Goal: Information Seeking & Learning: Find specific fact

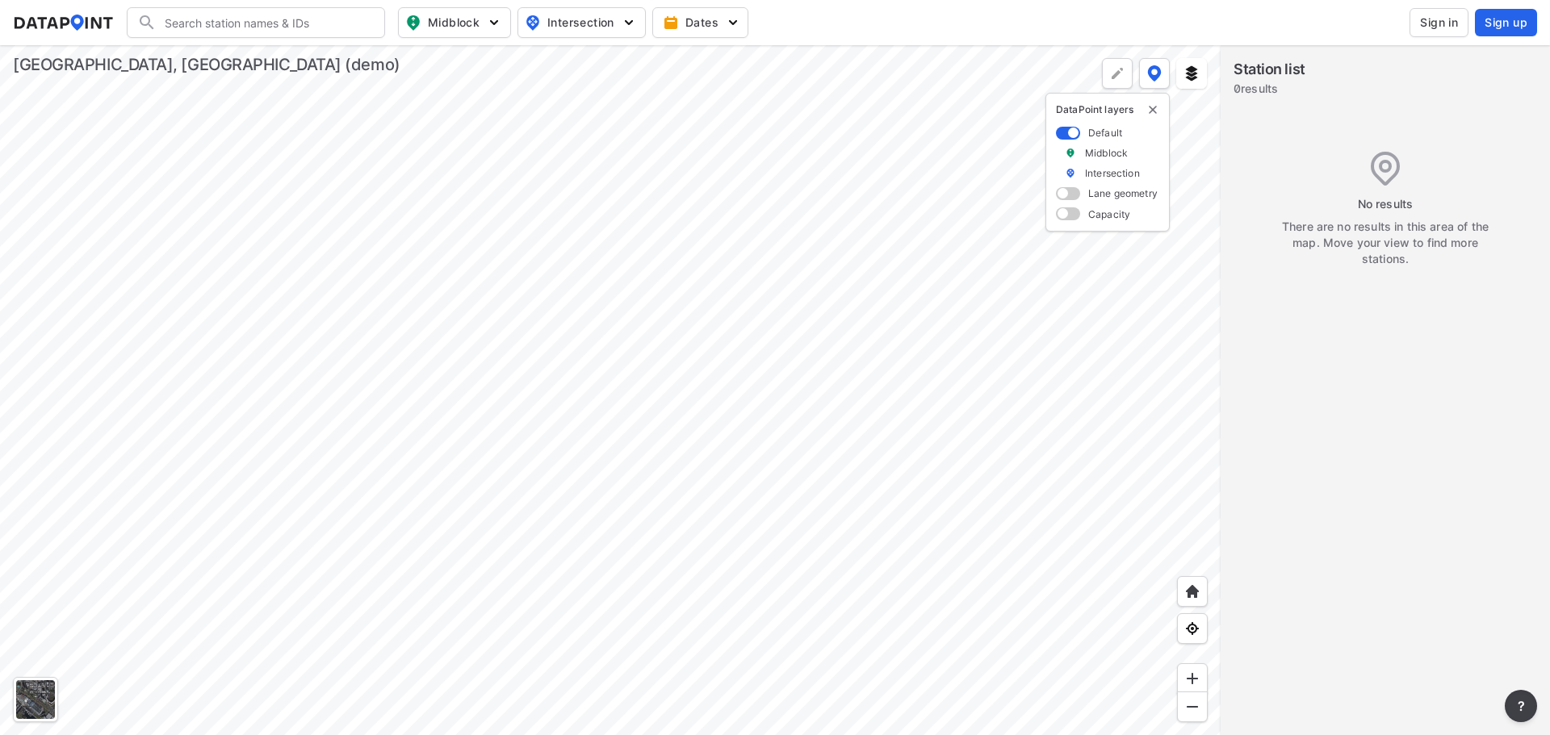
click at [710, 536] on div at bounding box center [610, 390] width 1220 height 690
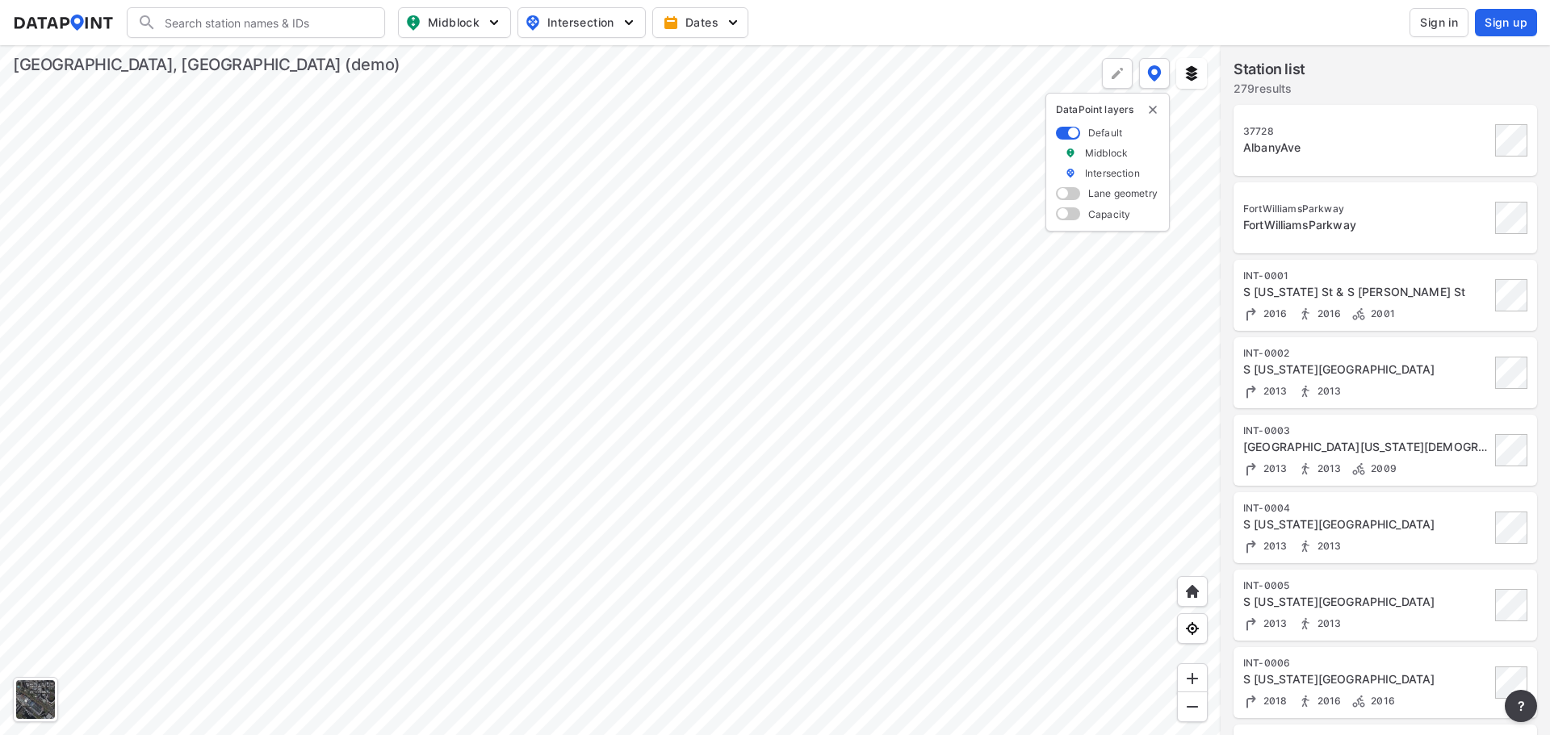
click at [1283, 149] on div "AlbanyAve" at bounding box center [1366, 148] width 247 height 16
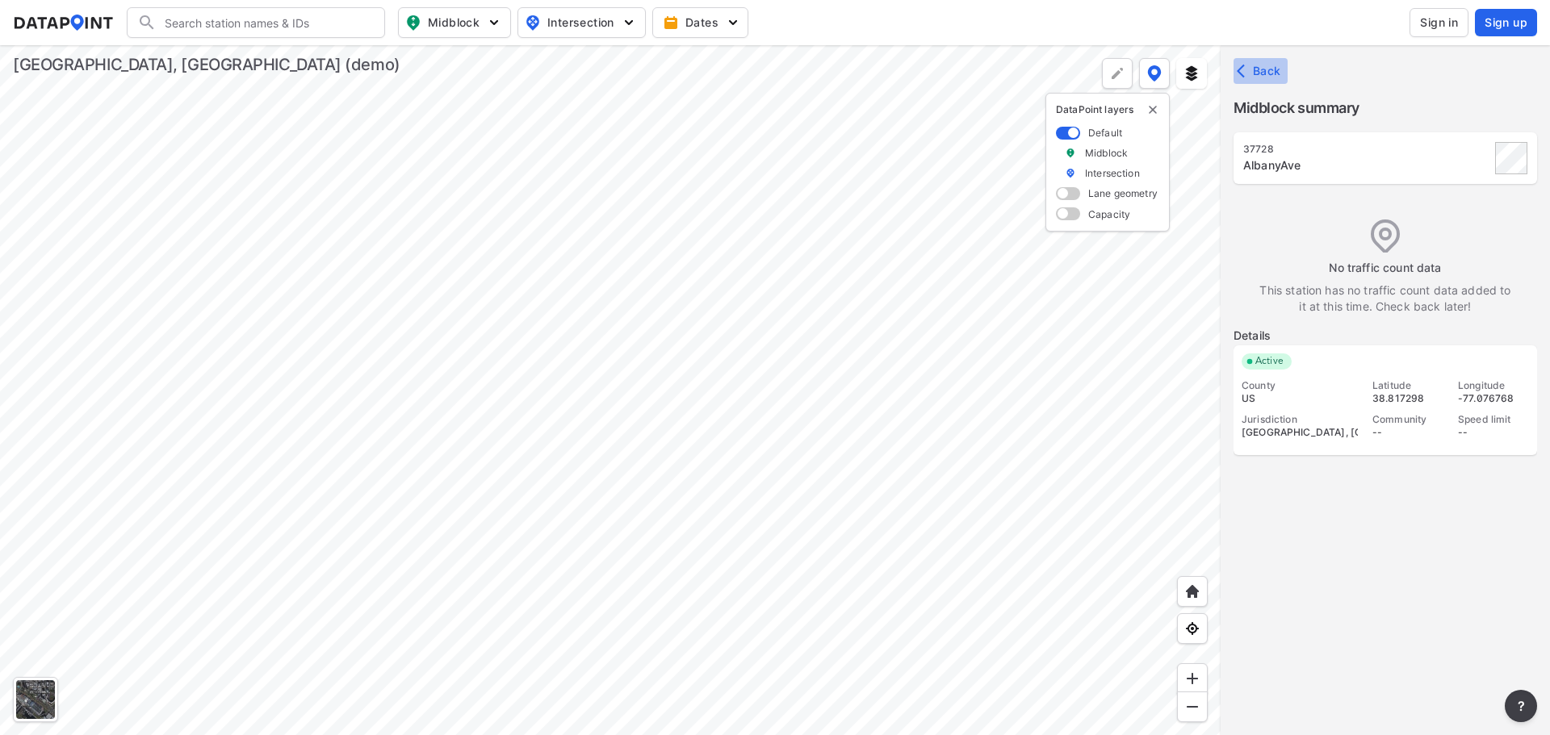
click at [1242, 73] on icon "button" at bounding box center [1245, 71] width 16 height 16
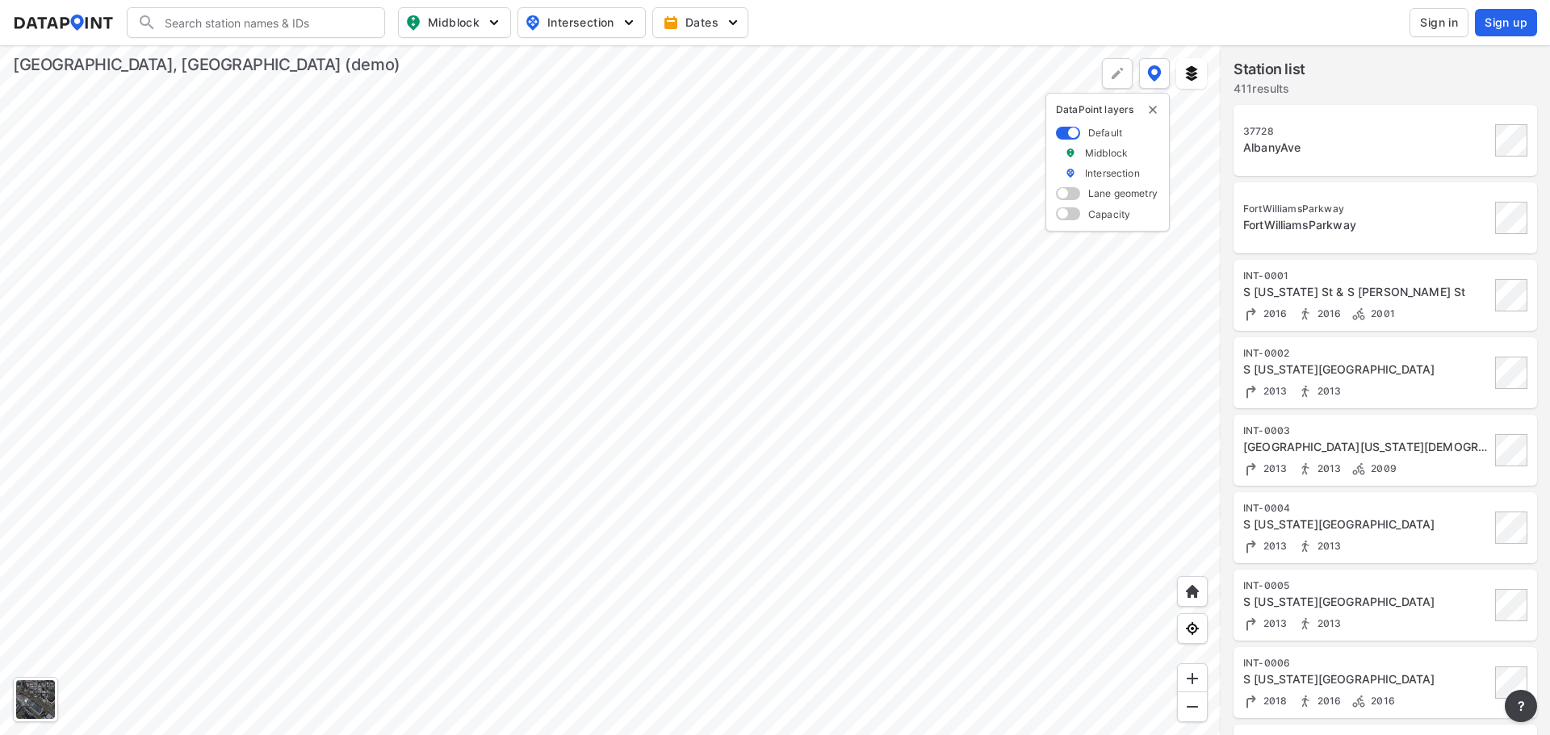
click at [1296, 283] on div "INT-0001 S [US_STATE] St & S [PERSON_NAME] St 2016 2016 2001" at bounding box center [1366, 296] width 247 height 52
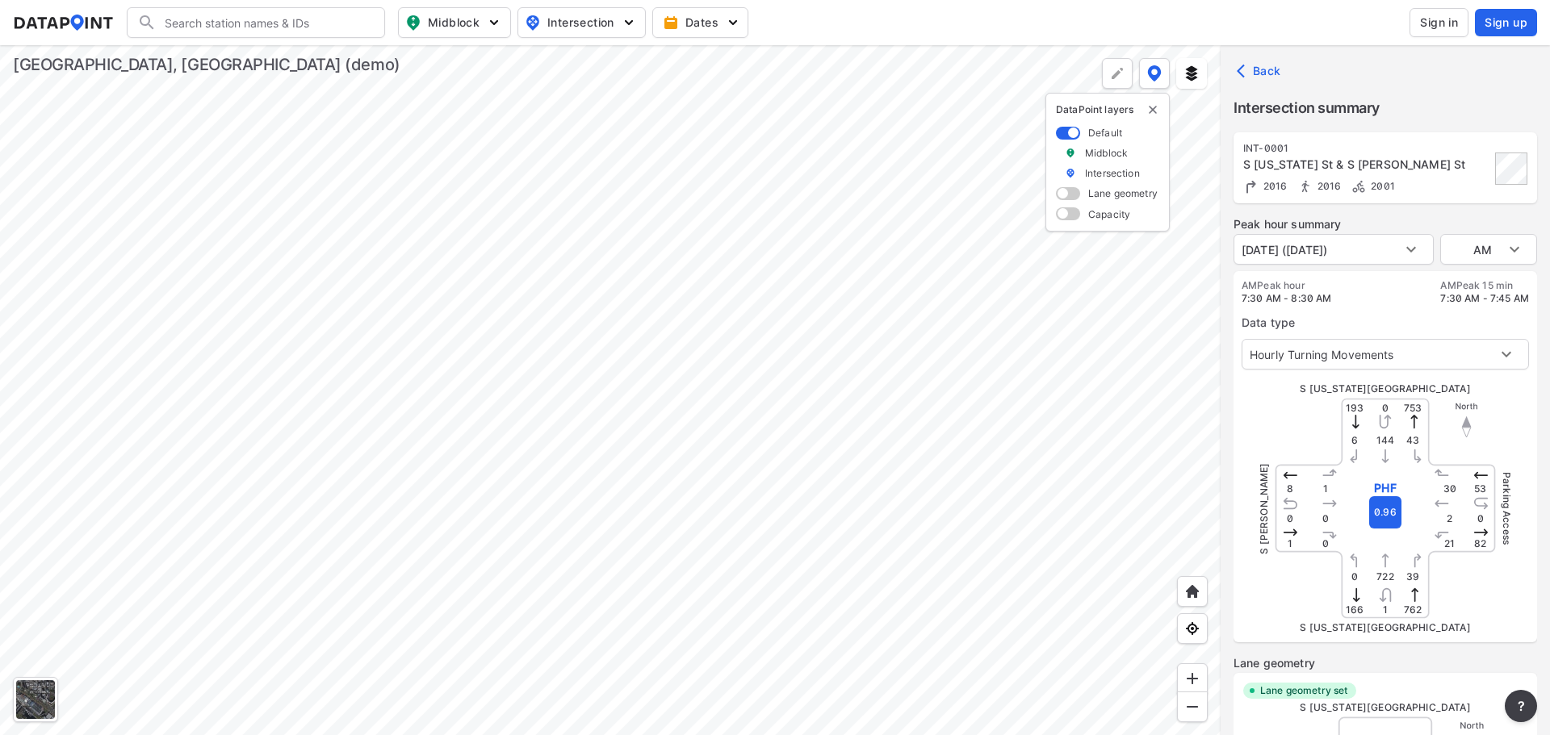
type input "5426"
click at [1362, 348] on body "Search Please enter a search term. Midblock Intersection Dates Sign in Sign up …" at bounding box center [775, 367] width 1550 height 735
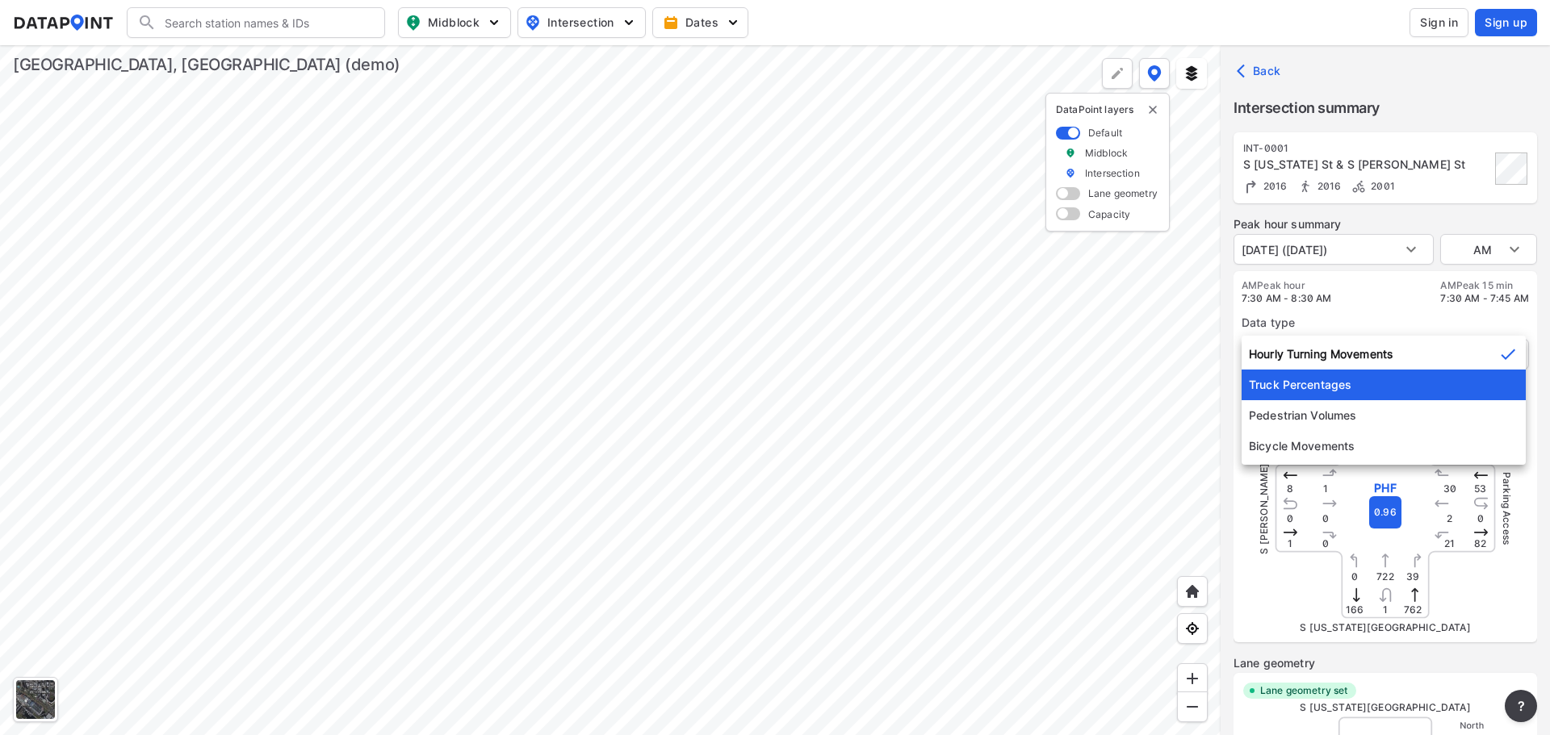
click at [1358, 377] on li "Truck Percentages" at bounding box center [1383, 385] width 284 height 31
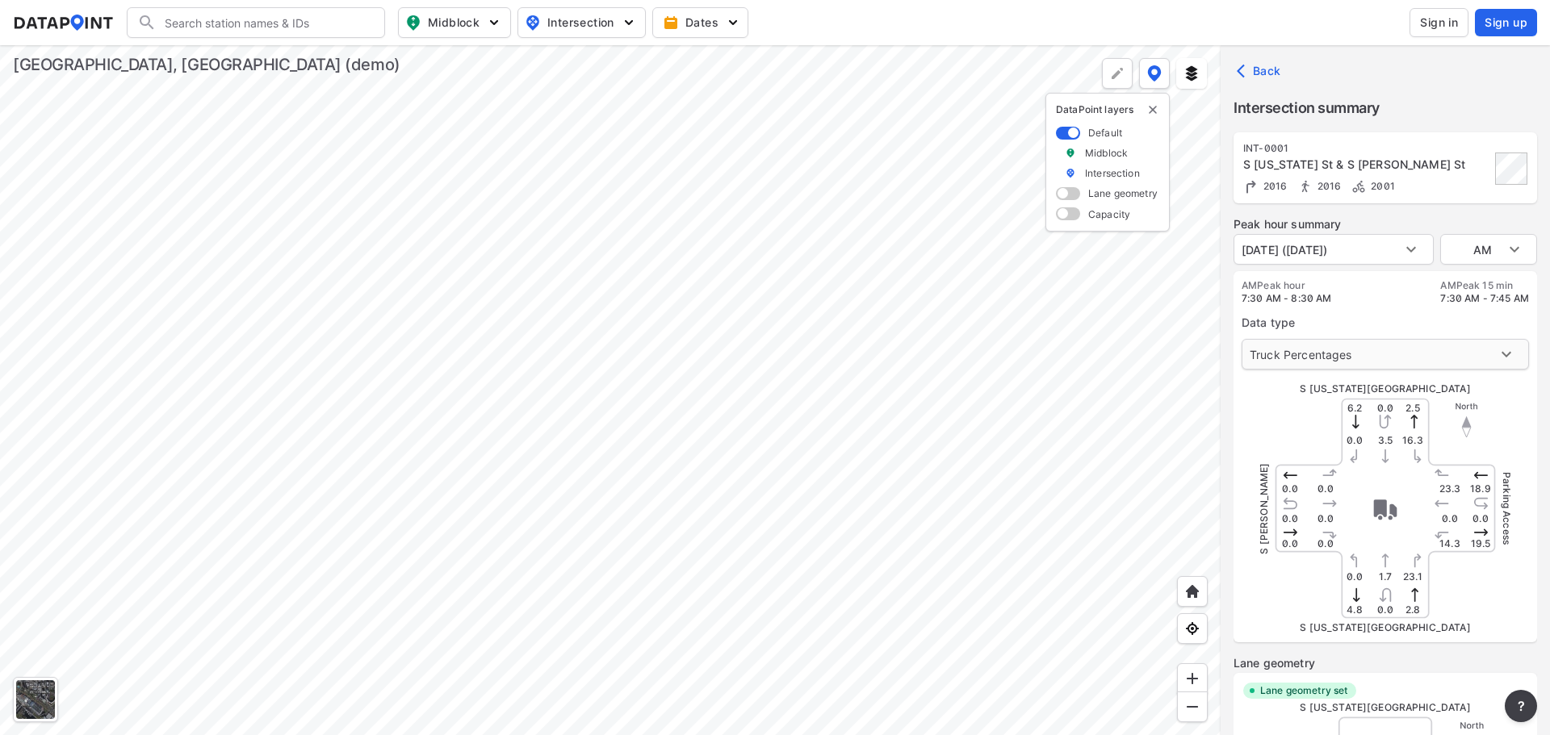
click at [1354, 358] on body "Search Please enter a search term. Midblock Intersection Dates Sign in Sign up …" at bounding box center [775, 367] width 1550 height 735
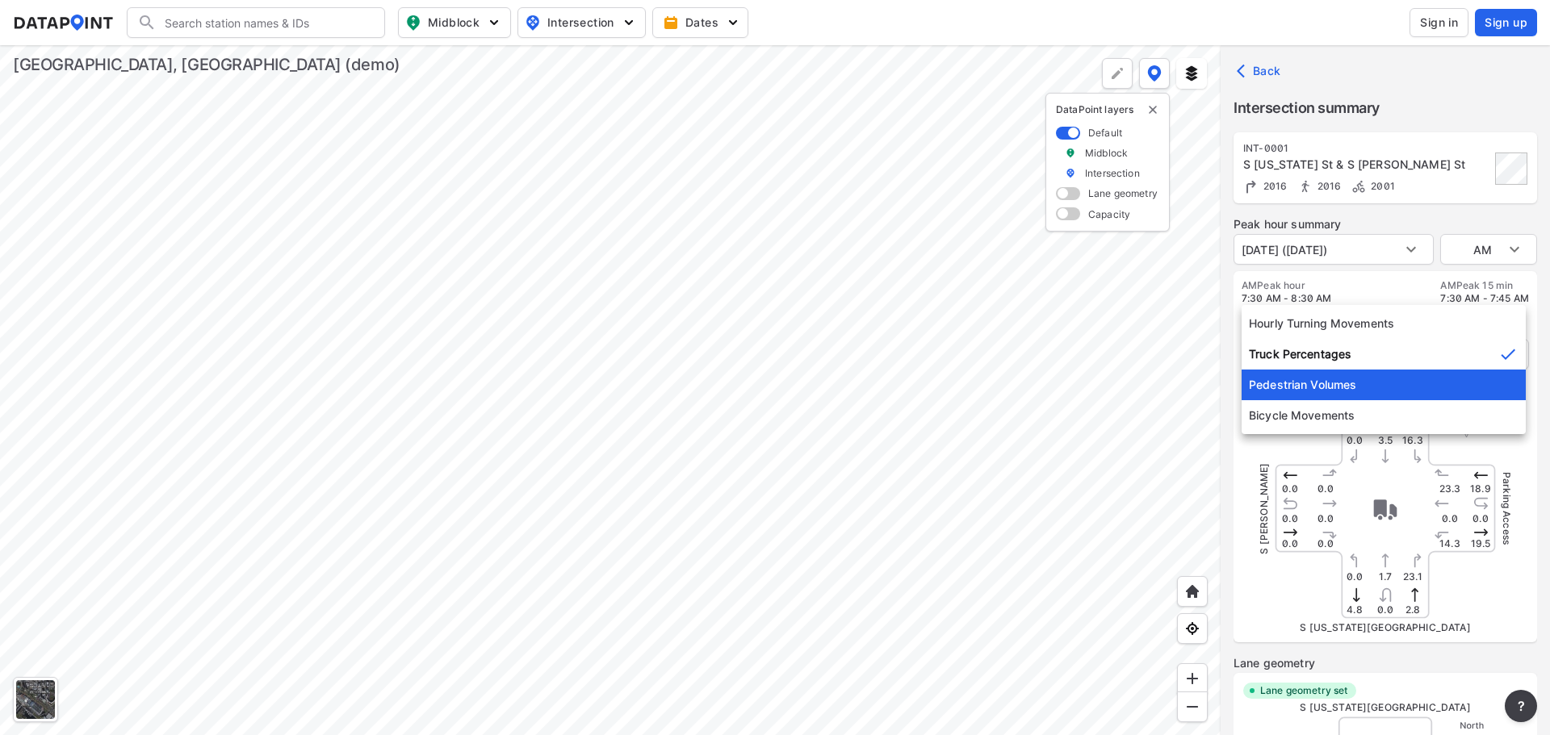
click at [1338, 386] on li "Pedestrian Volumes" at bounding box center [1383, 385] width 284 height 31
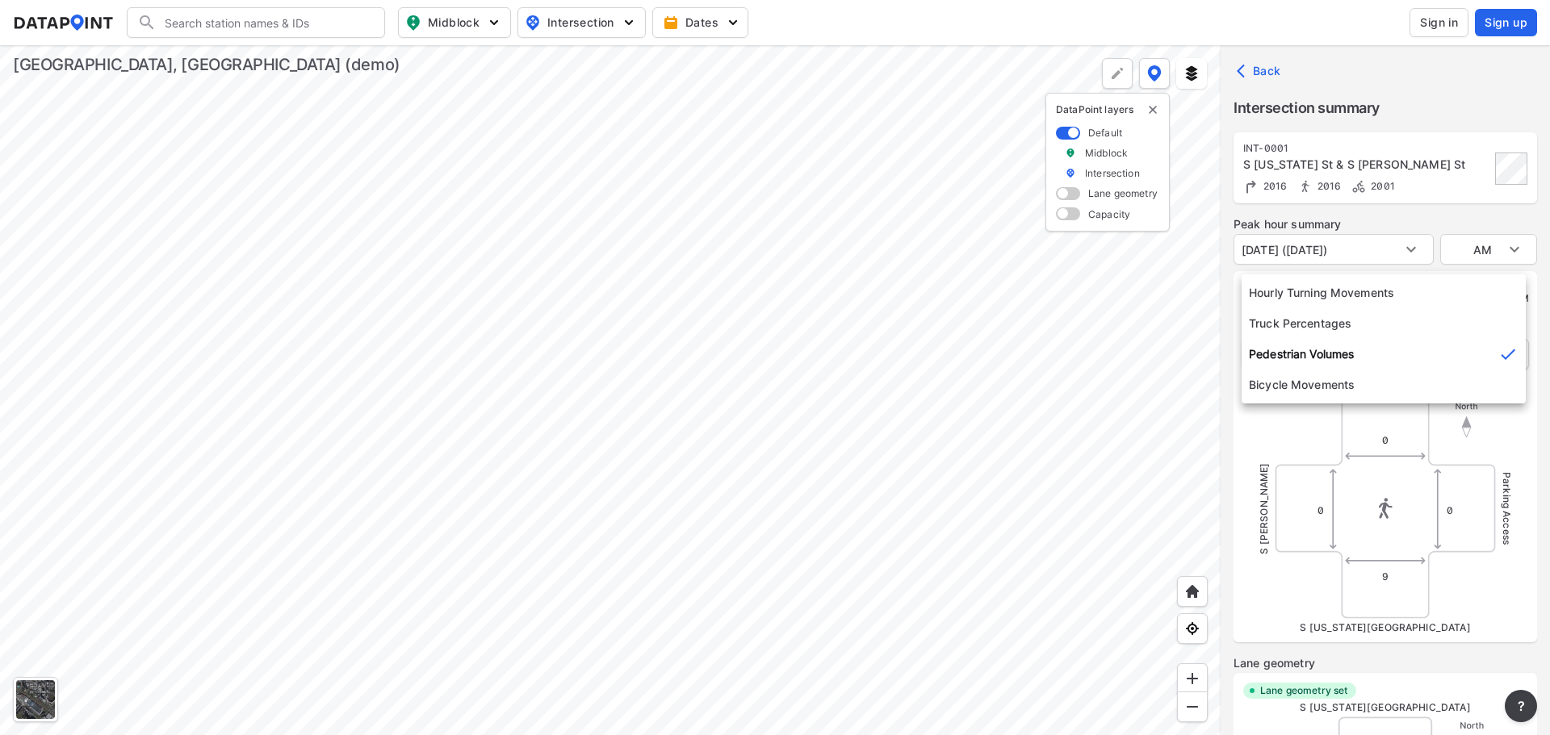
click at [1331, 353] on body "Search Please enter a search term. Midblock Intersection Dates Sign in Sign up …" at bounding box center [775, 367] width 1550 height 735
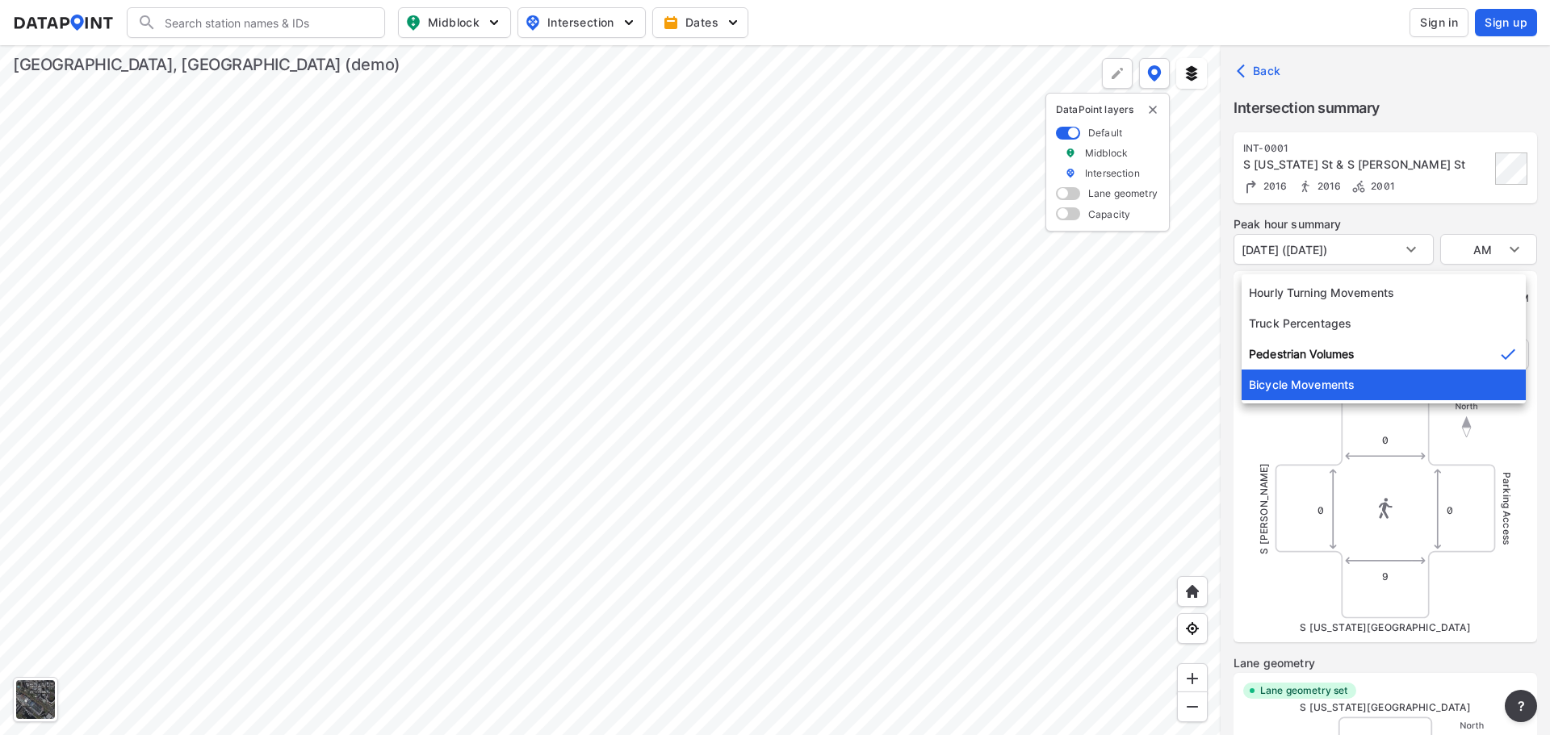
click at [1321, 392] on li "Bicycle Movements" at bounding box center [1383, 385] width 284 height 31
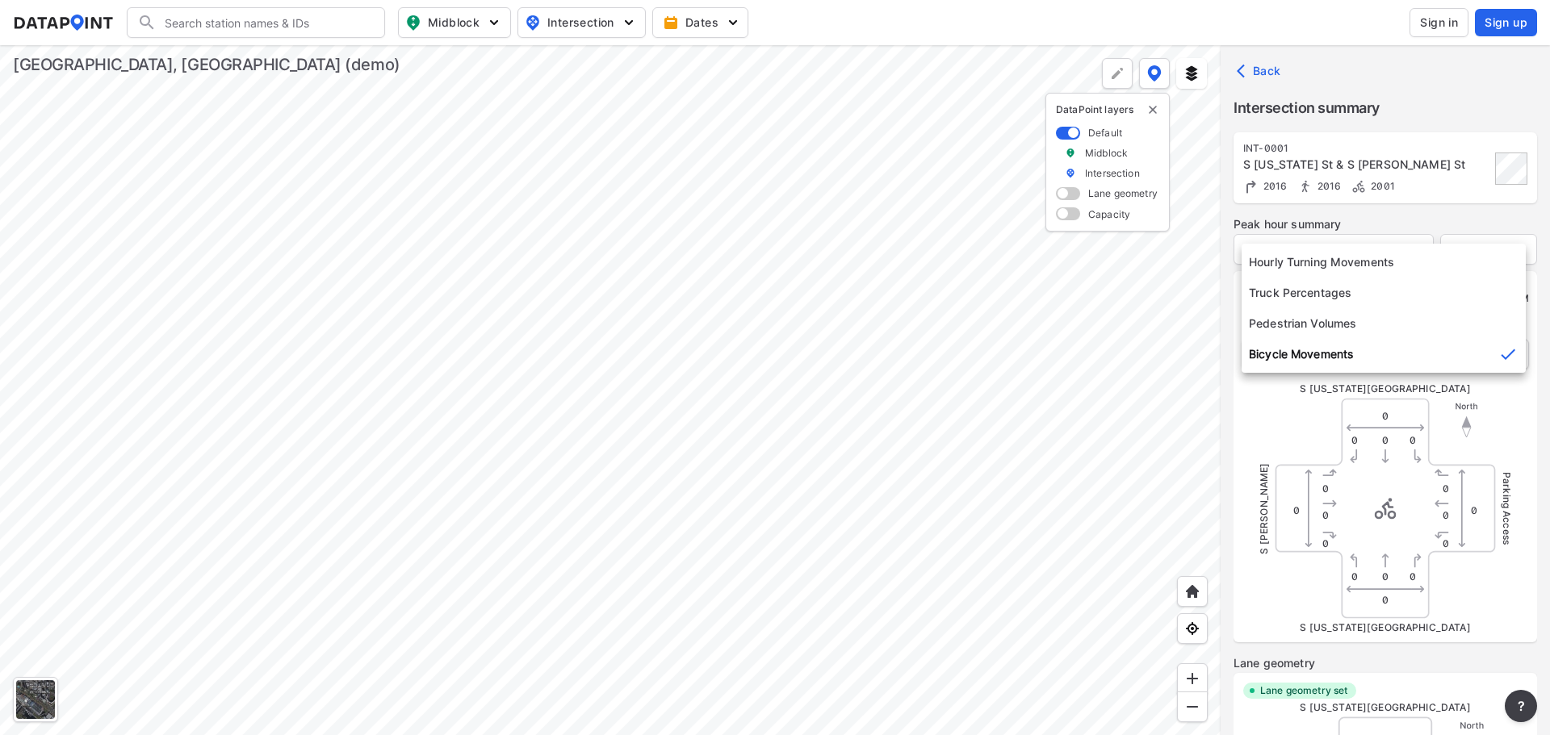
click at [1315, 359] on body "Search Please enter a search term. Midblock Intersection Dates Sign in Sign up …" at bounding box center [775, 367] width 1550 height 735
click at [1308, 274] on li "Hourly Turning Movements" at bounding box center [1383, 262] width 284 height 31
type input "0"
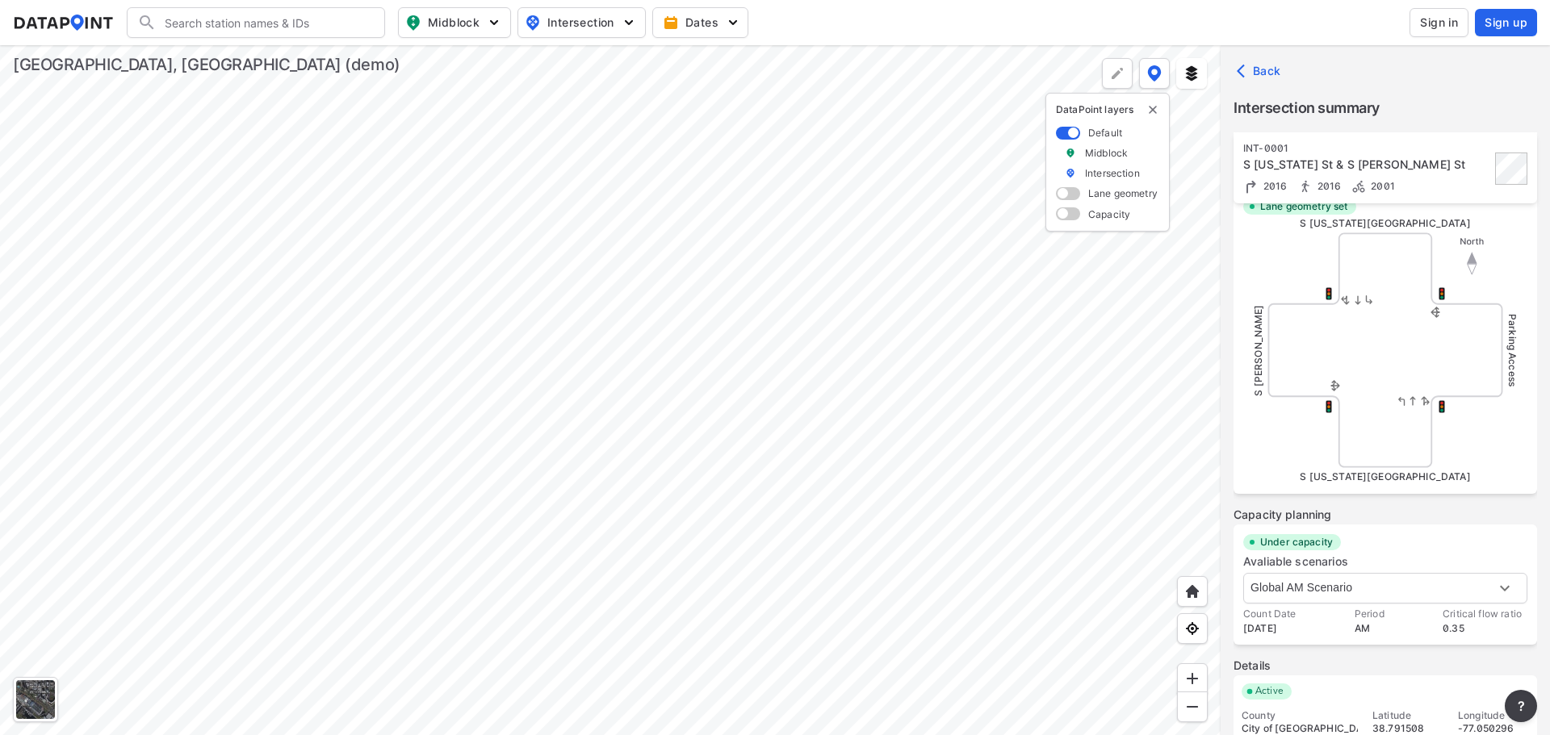
scroll to position [604, 0]
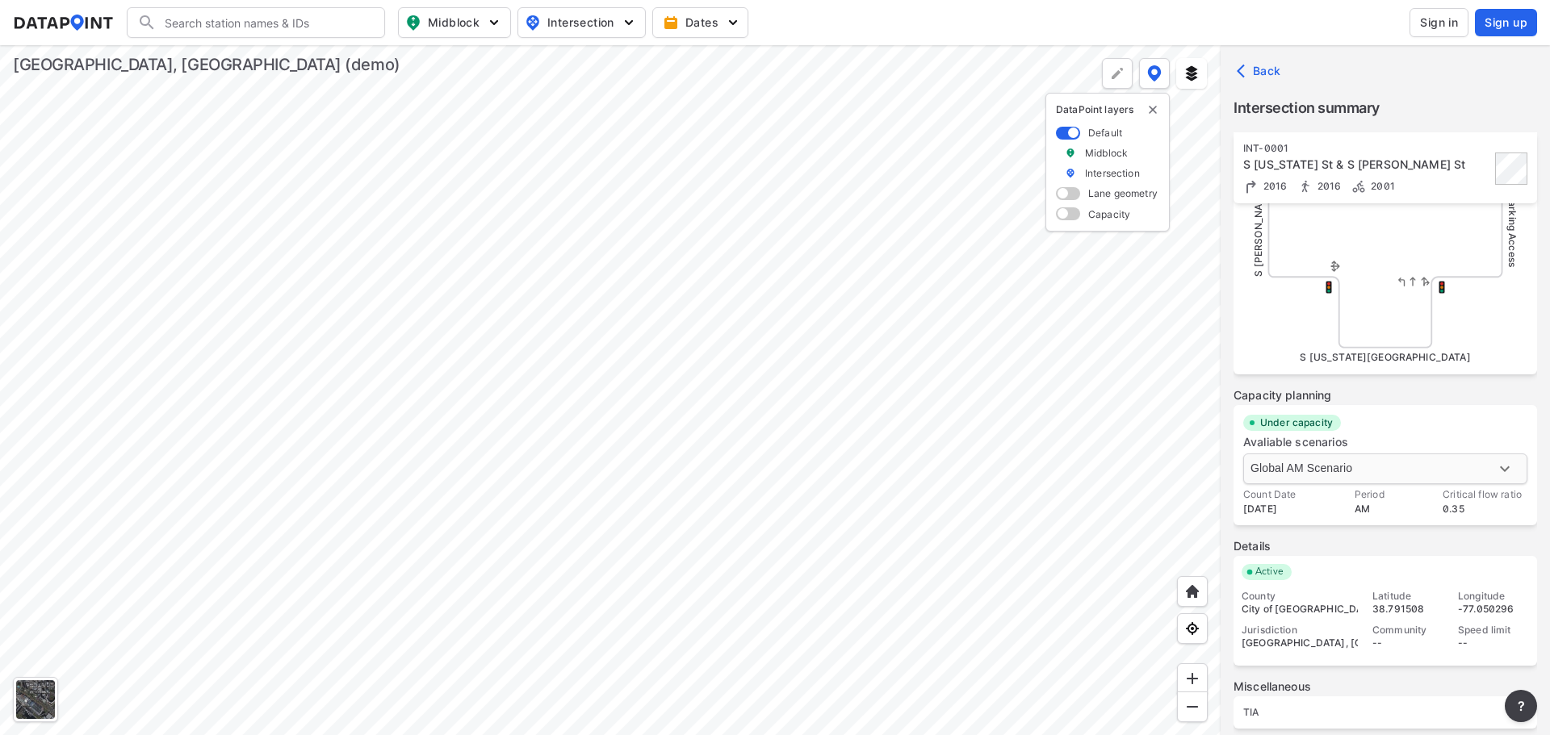
click at [1277, 460] on body "Search Please enter a search term. Midblock Intersection Dates Sign in Sign up …" at bounding box center [775, 367] width 1550 height 735
click at [1229, 458] on div at bounding box center [775, 367] width 1550 height 735
